Goal: Use online tool/utility: Use online tool/utility

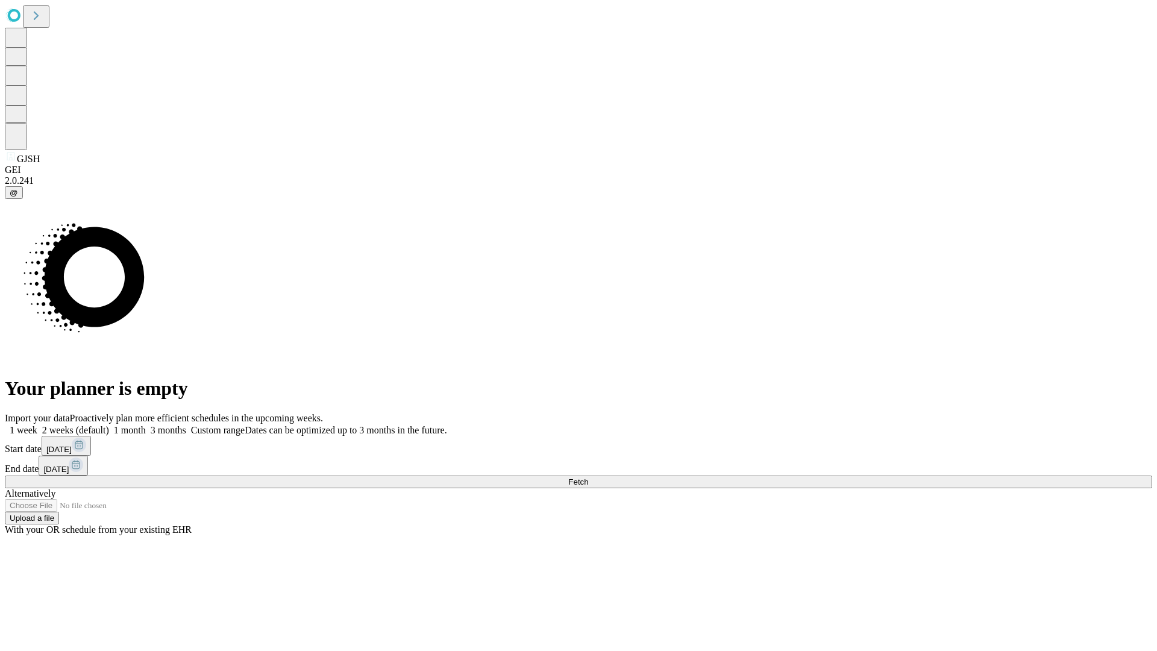
click at [588, 477] on span "Fetch" at bounding box center [578, 481] width 20 height 9
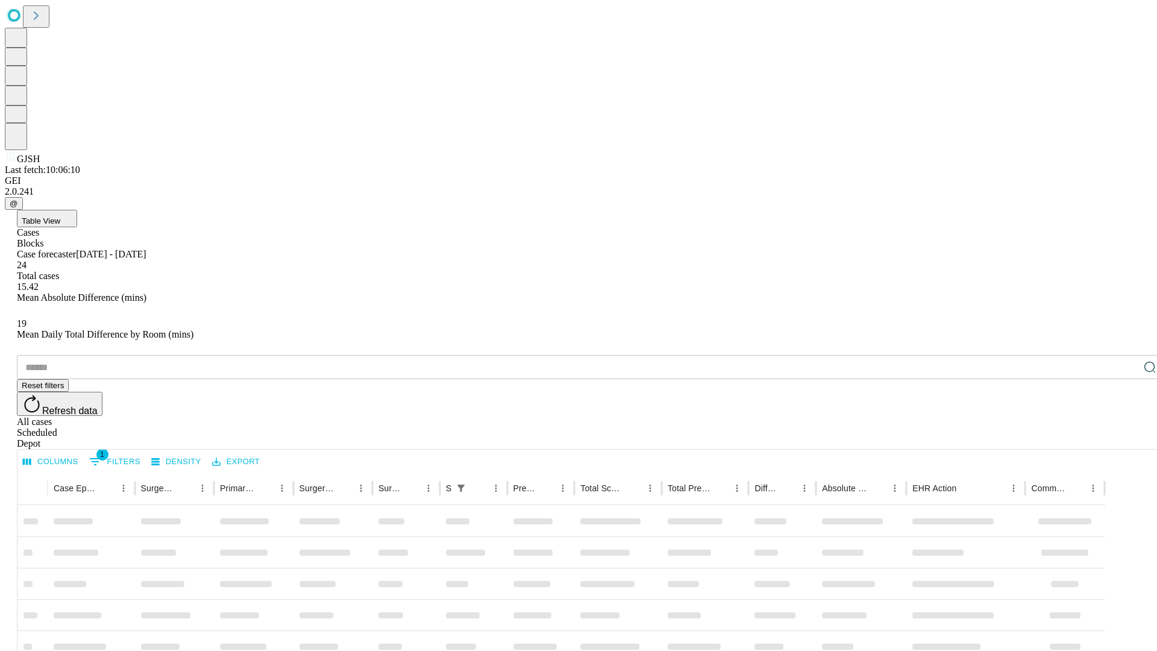
click at [60, 216] on span "Table View" at bounding box center [41, 220] width 39 height 9
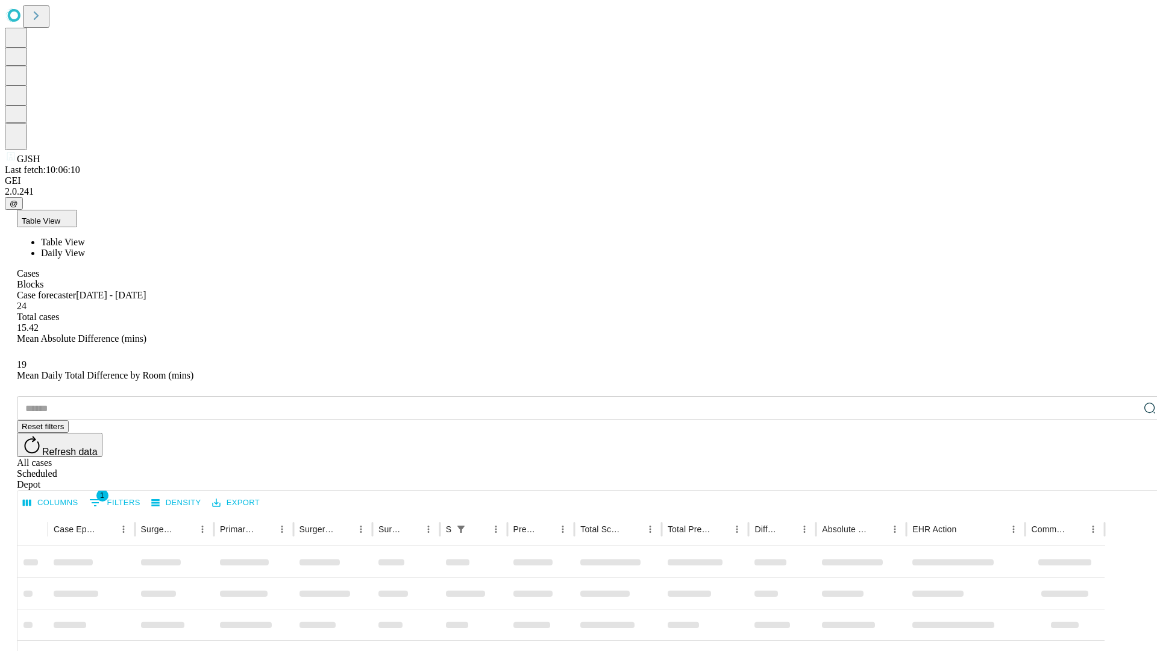
click at [85, 248] on span "Daily View" at bounding box center [63, 253] width 44 height 10
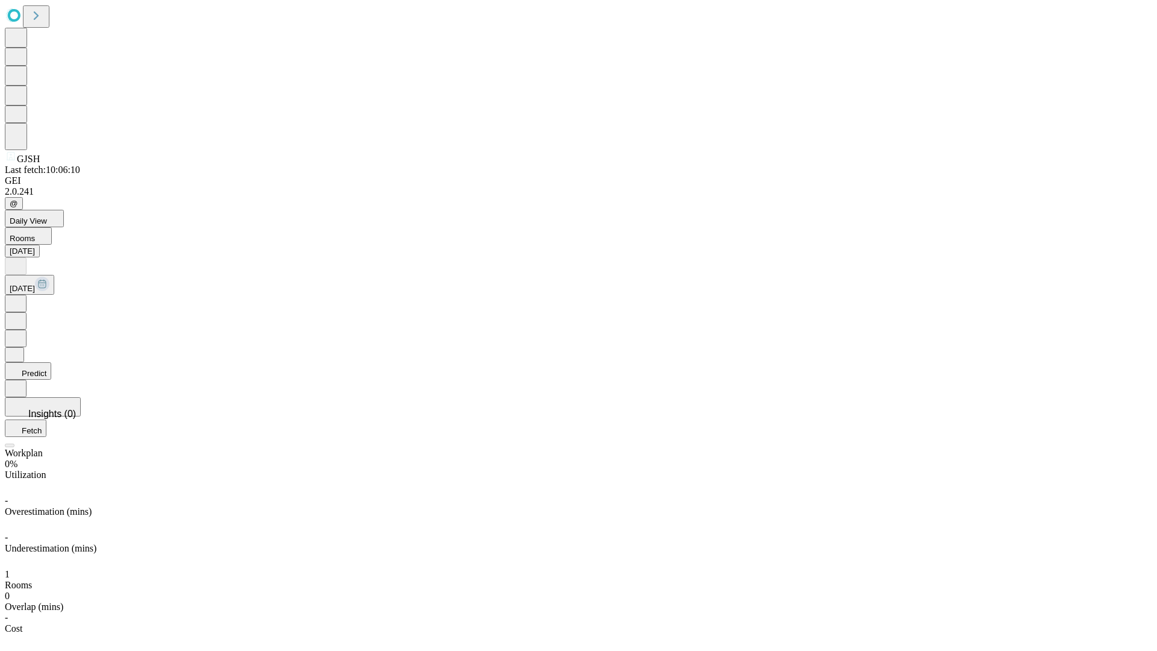
click at [51, 362] on button "Predict" at bounding box center [28, 370] width 46 height 17
